Goal: Find specific page/section: Find specific page/section

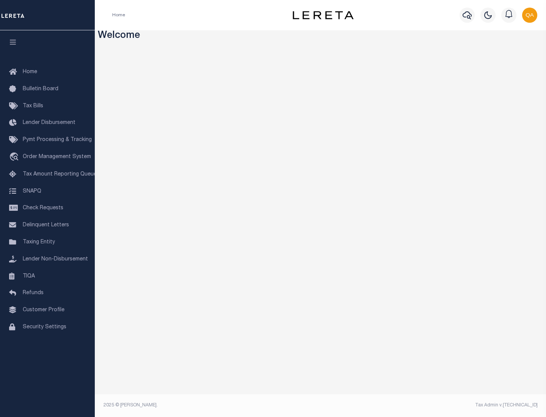
click at [47, 208] on span "Check Requests" at bounding box center [43, 208] width 41 height 5
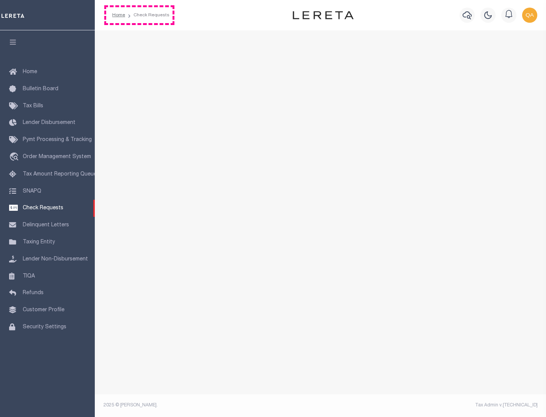
select select "50"
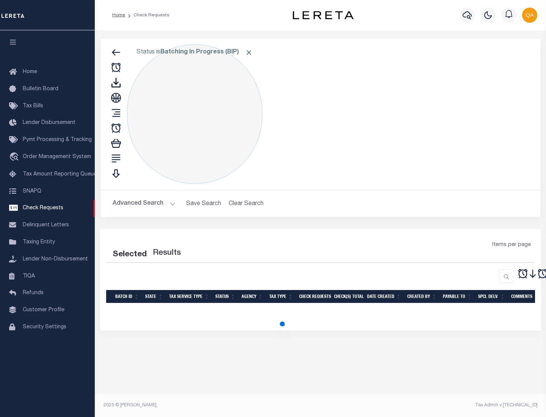
select select "50"
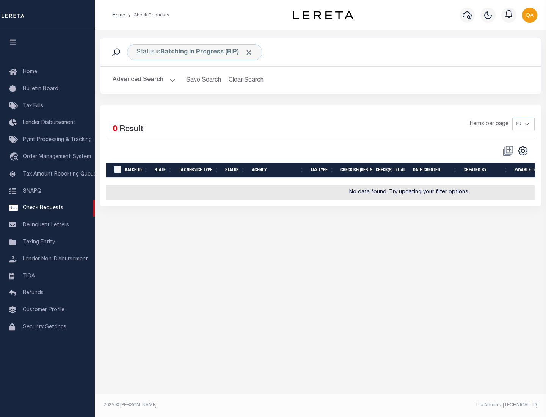
click at [249, 52] on span "Click to Remove" at bounding box center [249, 53] width 8 height 8
